Goal: Navigation & Orientation: Find specific page/section

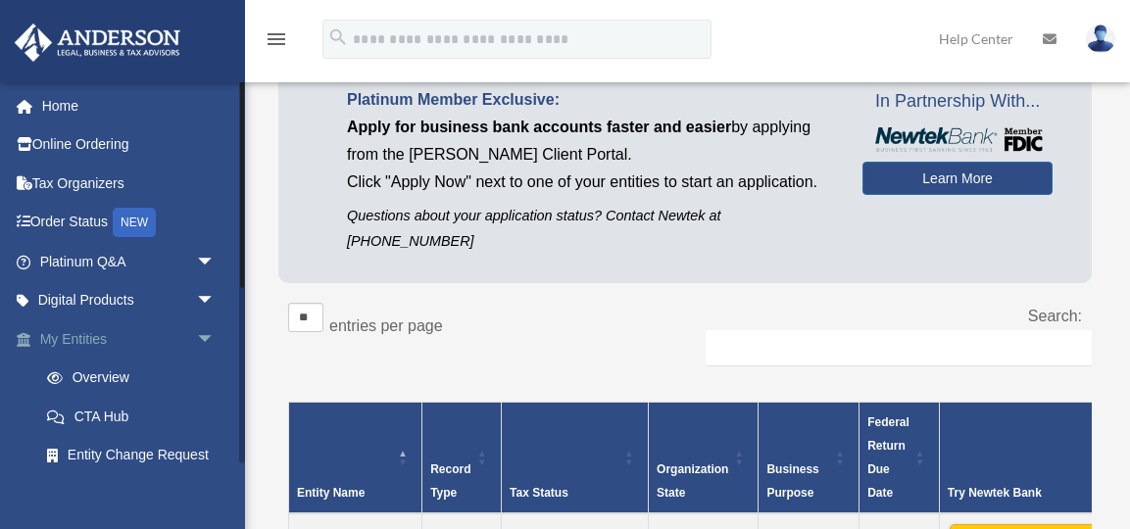
click at [105, 337] on link "My Entities arrow_drop_down" at bounding box center [129, 338] width 231 height 39
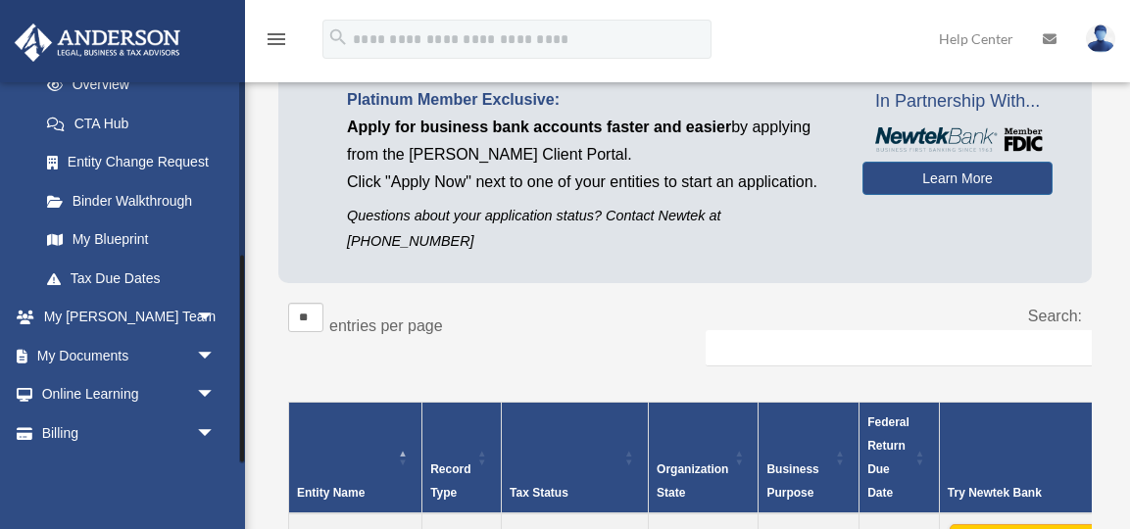
scroll to position [325, 0]
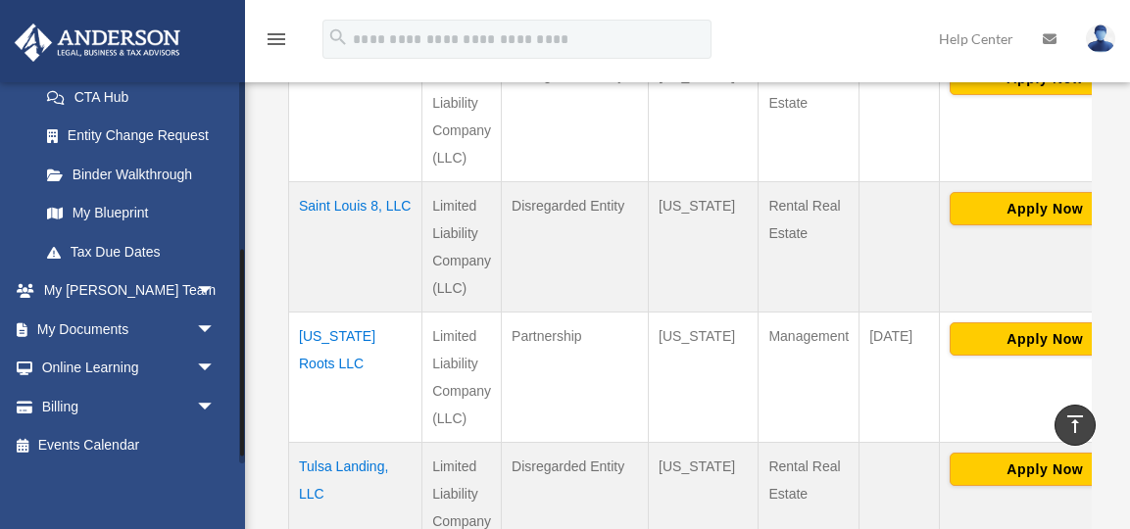
scroll to position [325, 0]
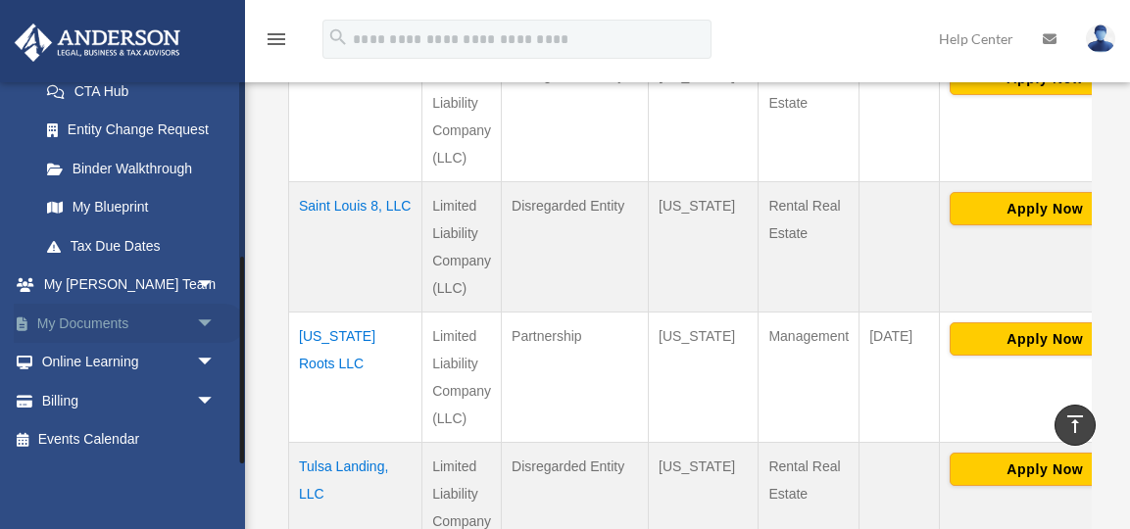
click at [169, 323] on link "My Documents arrow_drop_down" at bounding box center [129, 323] width 231 height 39
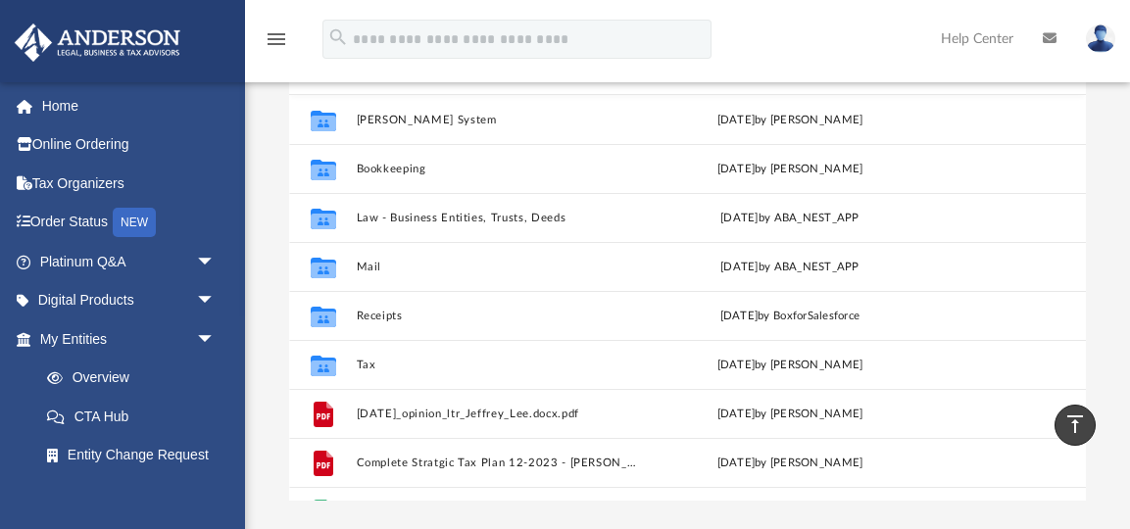
scroll to position [205, 0]
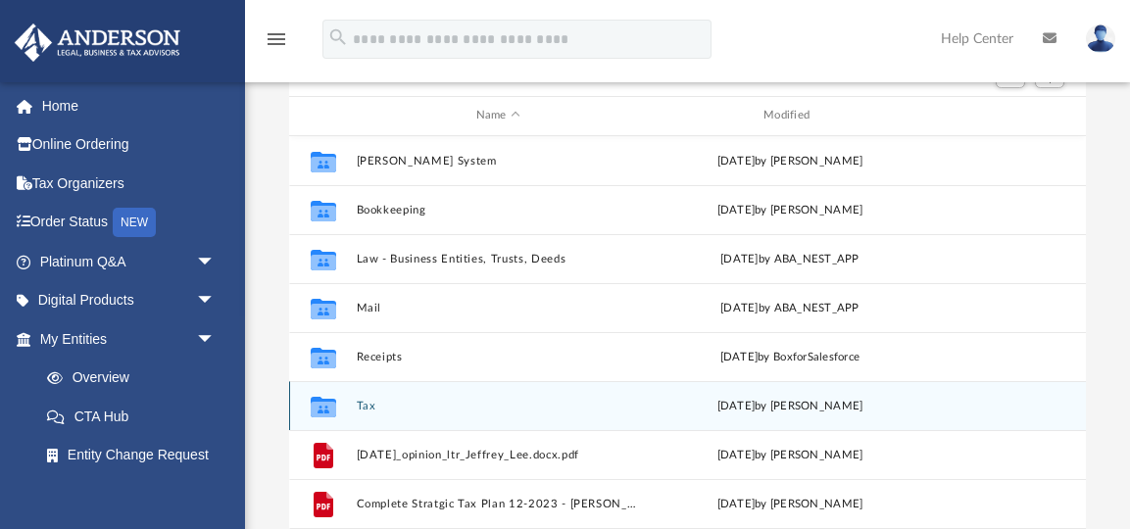
click at [403, 397] on div "Collaborated Folder Tax Thu Jul 31 2025 by Jasmine Splunge" at bounding box center [687, 405] width 797 height 49
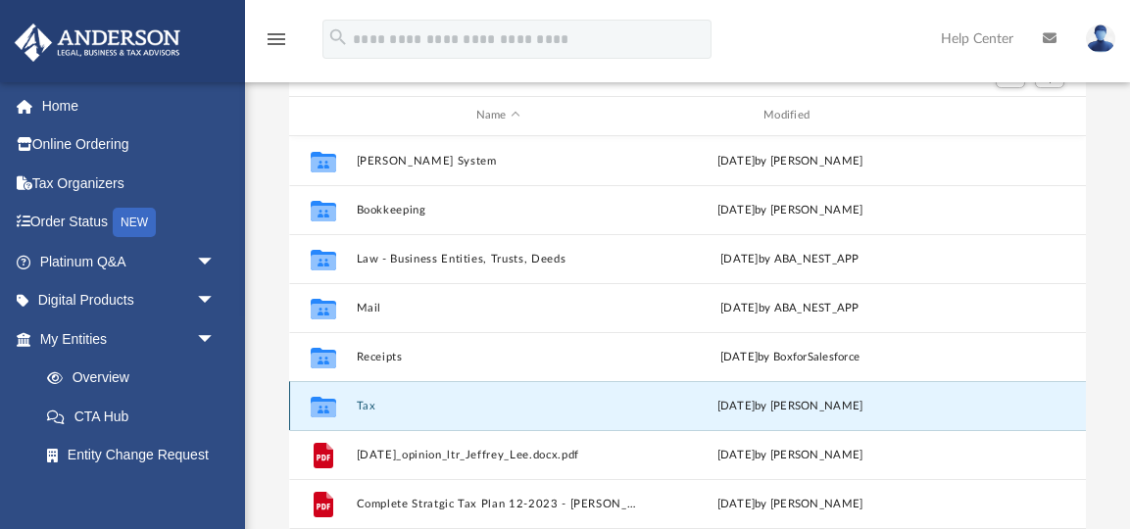
click at [355, 408] on div "Collaborated Folder Tax Thu Jul 31 2025 by Jasmine Splunge" at bounding box center [687, 405] width 797 height 49
click at [363, 402] on button "Tax" at bounding box center [498, 406] width 283 height 13
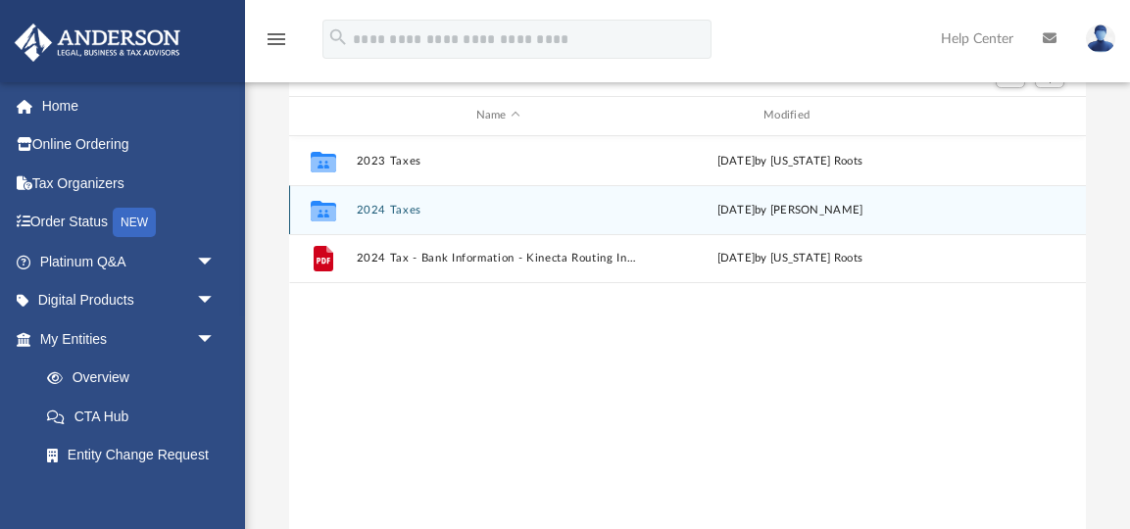
click at [411, 211] on button "2024 Taxes" at bounding box center [498, 210] width 283 height 13
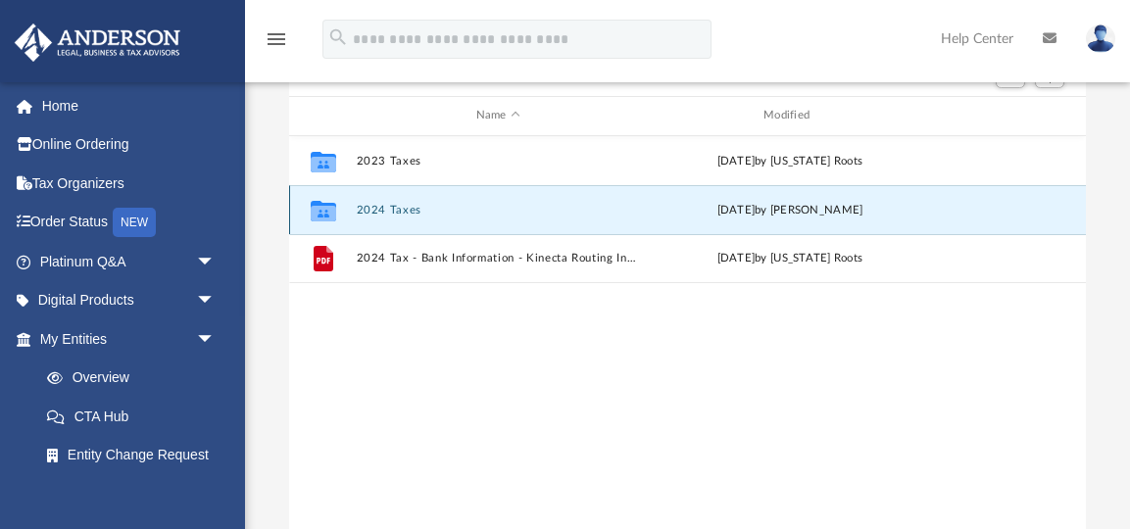
click at [411, 211] on button "2024 Taxes" at bounding box center [498, 210] width 283 height 13
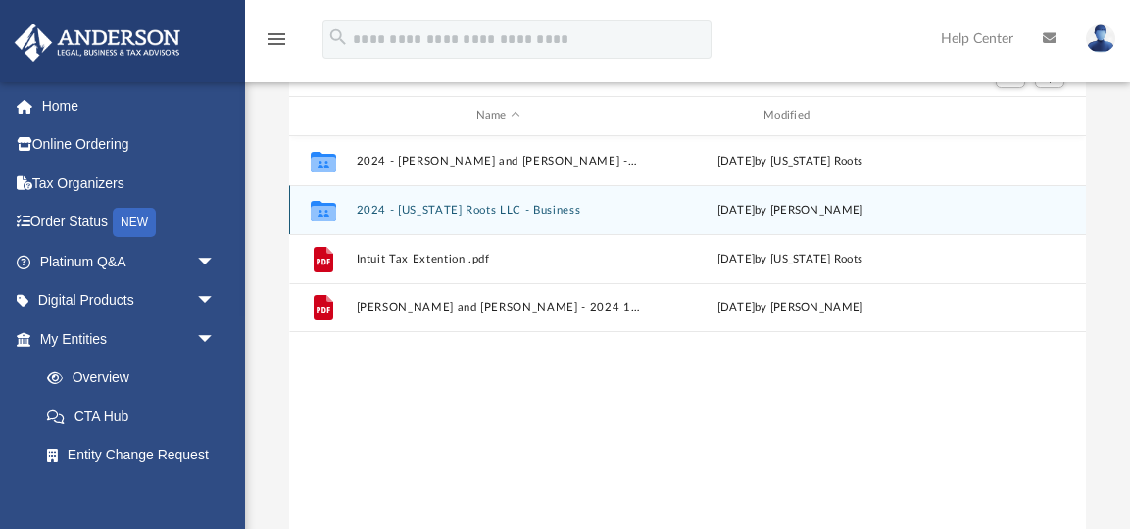
click at [512, 212] on button "2024 - Texas Roots LLC - Business" at bounding box center [498, 210] width 283 height 13
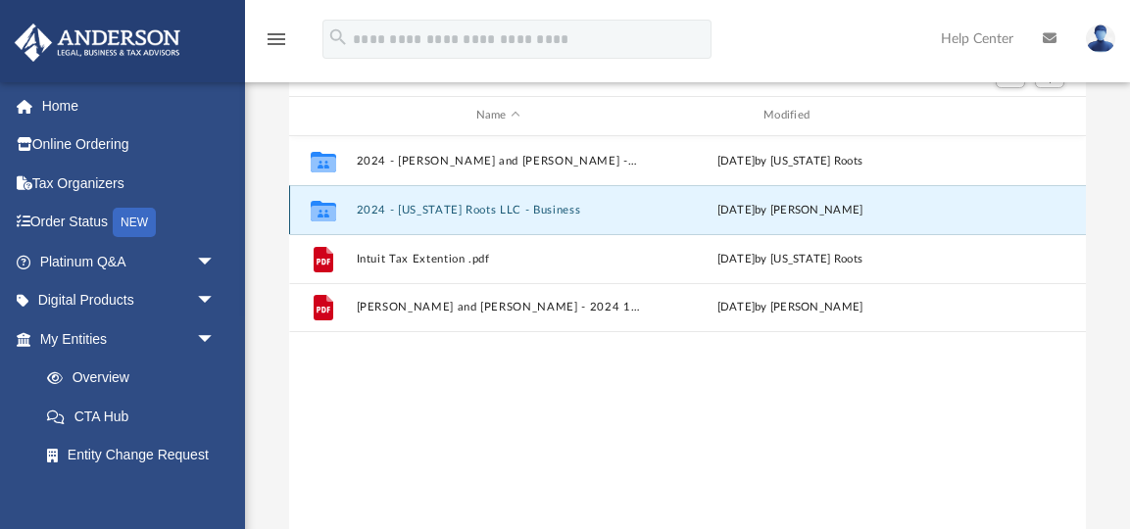
click at [512, 212] on button "2024 - Texas Roots LLC - Business" at bounding box center [498, 210] width 283 height 13
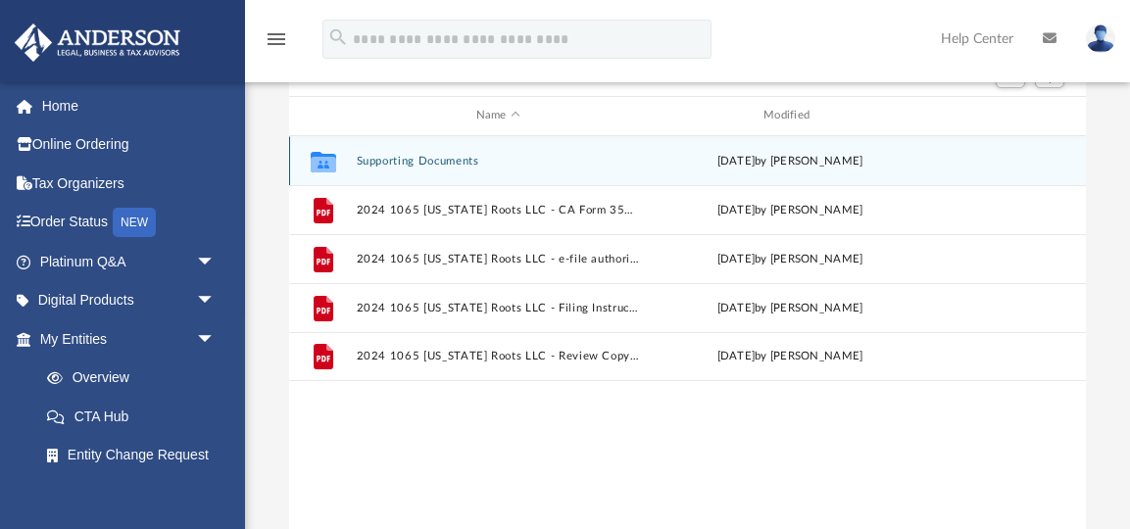
click at [460, 169] on div "Collaborated Folder Supporting Documents Thu Jul 31 2025 by Jasmine Splunge" at bounding box center [687, 160] width 797 height 49
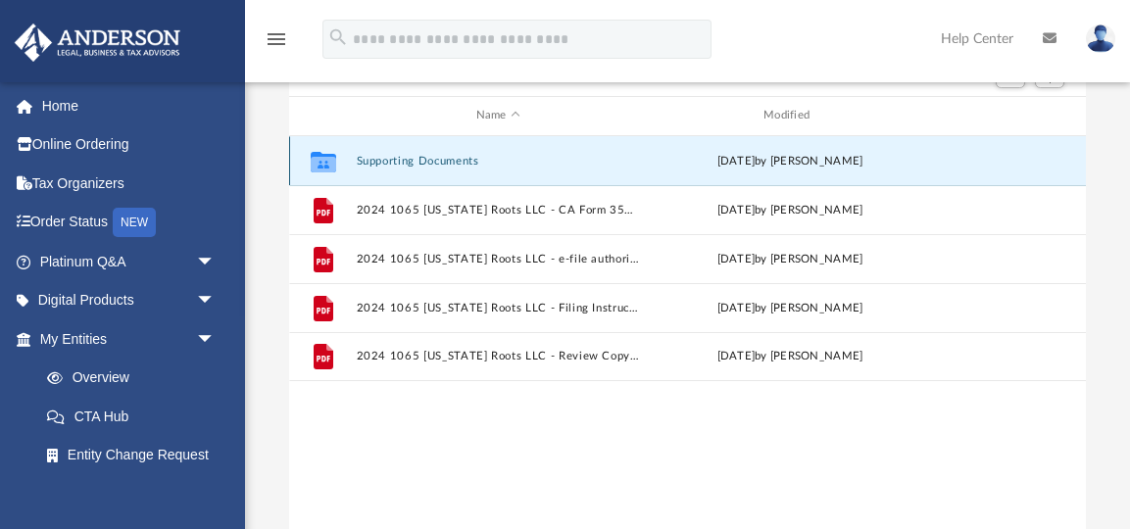
click at [460, 164] on button "Supporting Documents" at bounding box center [498, 161] width 283 height 13
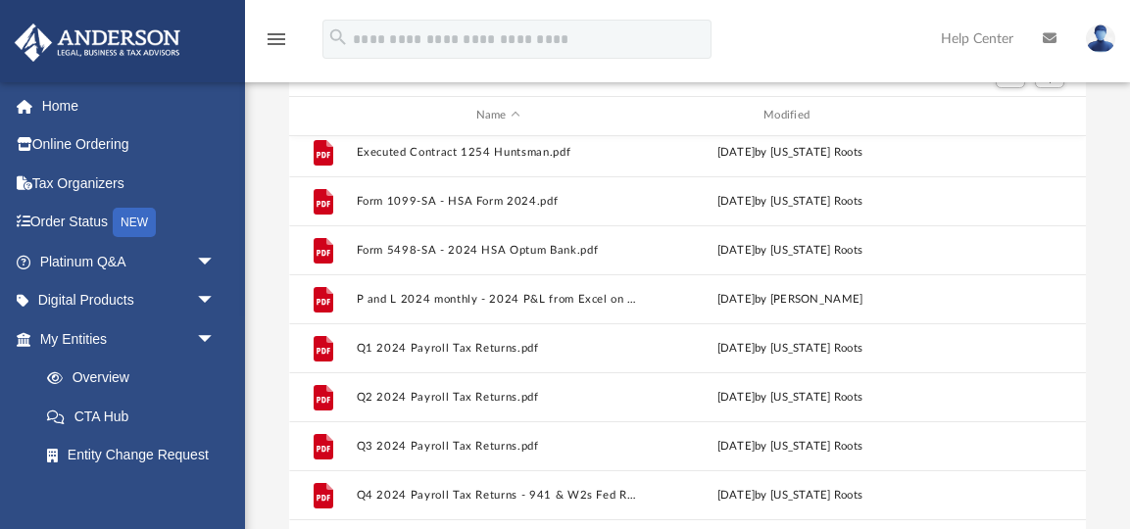
scroll to position [1112, 0]
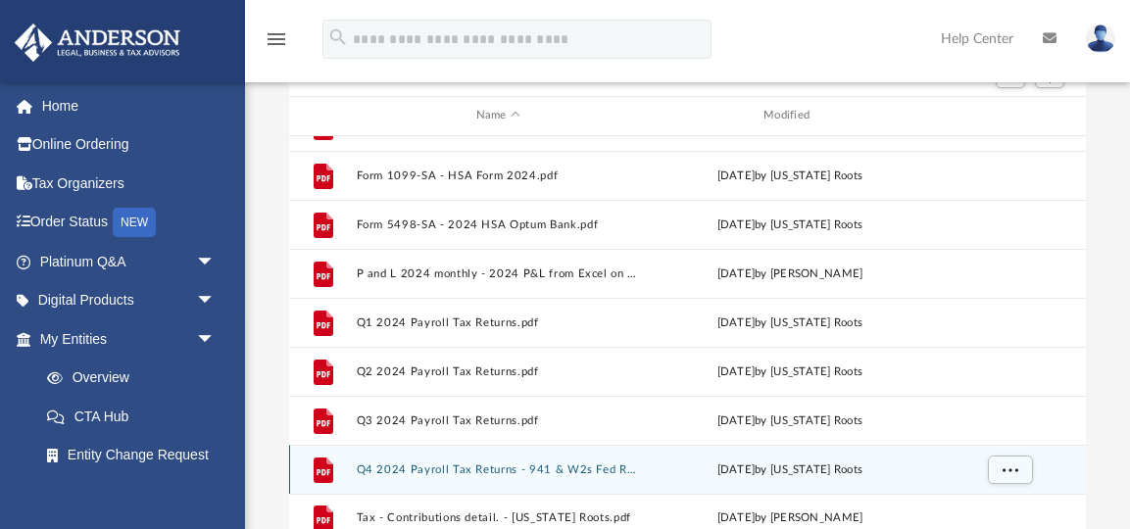
click at [567, 467] on button "Q4 2024 Payroll Tax Returns - 941 & W2s Fed Returns for Employees - TX Roots.pdf" at bounding box center [498, 469] width 283 height 13
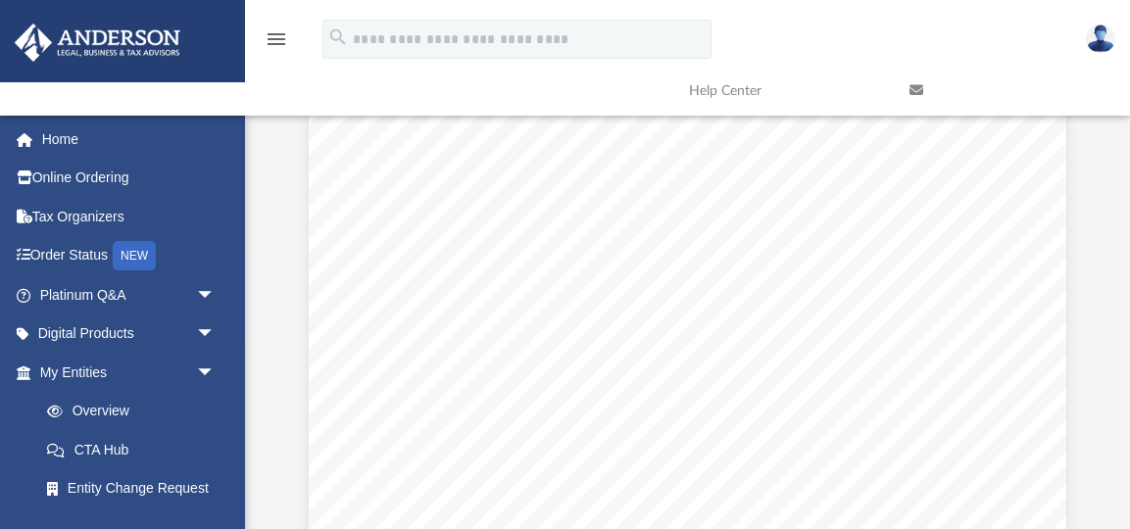
scroll to position [0, 0]
